Goal: Information Seeking & Learning: Learn about a topic

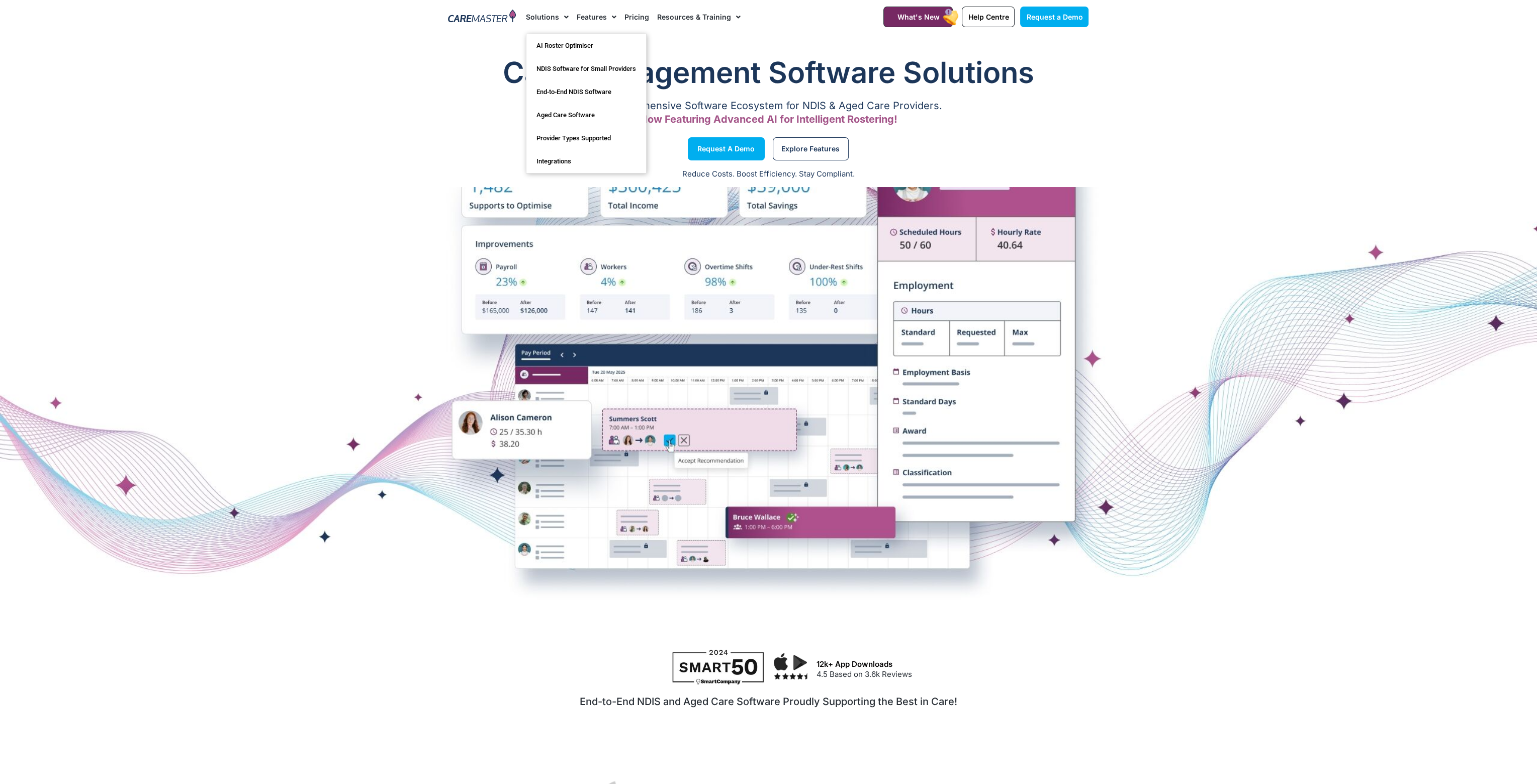
click at [541, 24] on link "Solutions" at bounding box center [547, 17] width 43 height 33
click at [542, 14] on link "Solutions" at bounding box center [547, 17] width 43 height 33
click at [547, 13] on link "Solutions" at bounding box center [547, 17] width 43 height 33
click at [565, 16] on span "Menu" at bounding box center [564, 17] width 10 height 17
